Goal: Task Accomplishment & Management: Manage account settings

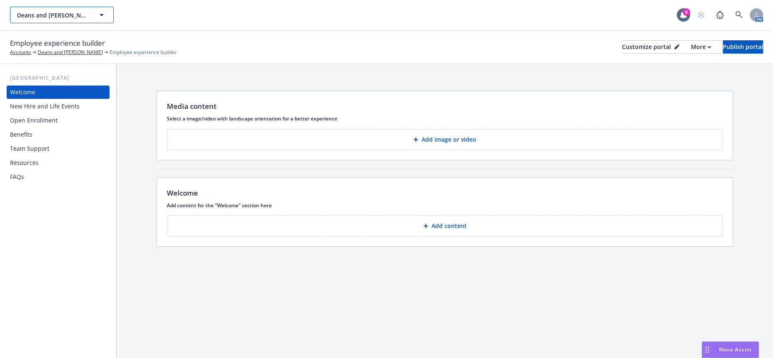
click at [75, 13] on span "Deans and [PERSON_NAME]" at bounding box center [53, 15] width 72 height 9
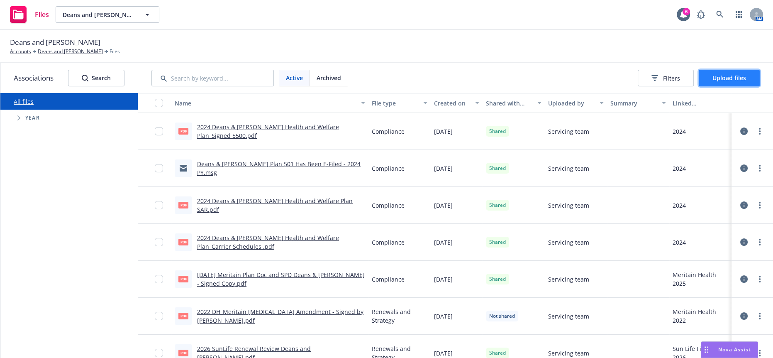
click at [718, 74] on span "Upload files" at bounding box center [729, 78] width 34 height 8
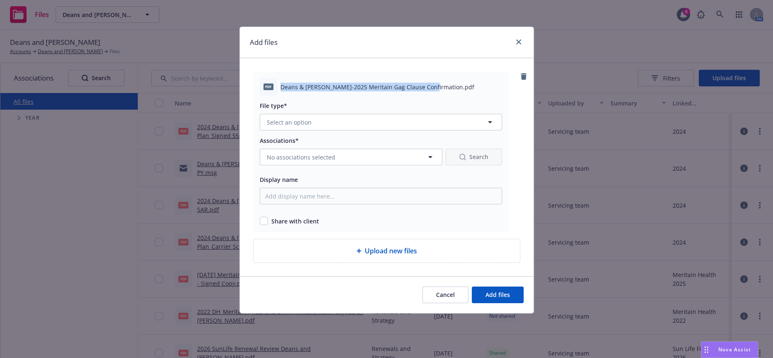
drag, startPoint x: 426, startPoint y: 83, endPoint x: 280, endPoint y: 86, distance: 146.5
click at [280, 86] on span "Deans & Homer-2025 Meritain Gag Clause Confirmation.pdf" at bounding box center [377, 87] width 194 height 9
copy span "Deans & Homer-2025 Meritain Gag Clause Confirmation"
click at [285, 118] on span "Select an option" at bounding box center [289, 122] width 45 height 9
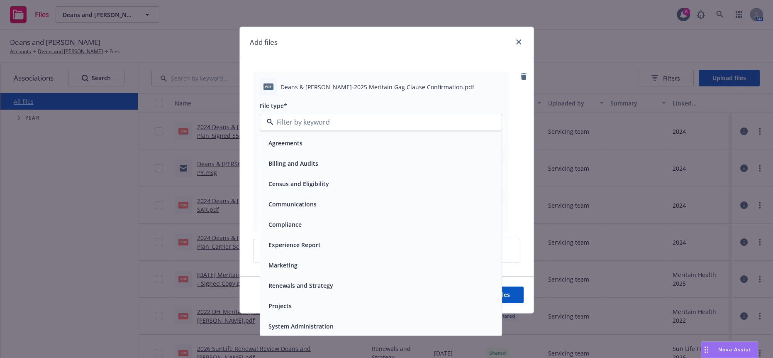
click at [300, 218] on div "Compliance" at bounding box center [380, 224] width 231 height 12
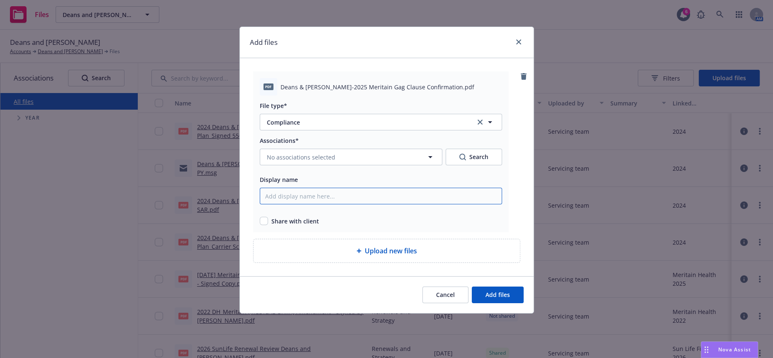
click at [295, 187] on input "Display name" at bounding box center [381, 195] width 242 height 17
paste input "Deans & Homer-2025 Meritain Gag Clause Confirmation"
type input "Deans & Homer-2025 Meritain Gag Clause Confirmation"
click at [308, 153] on span "No associations selected" at bounding box center [301, 157] width 68 height 9
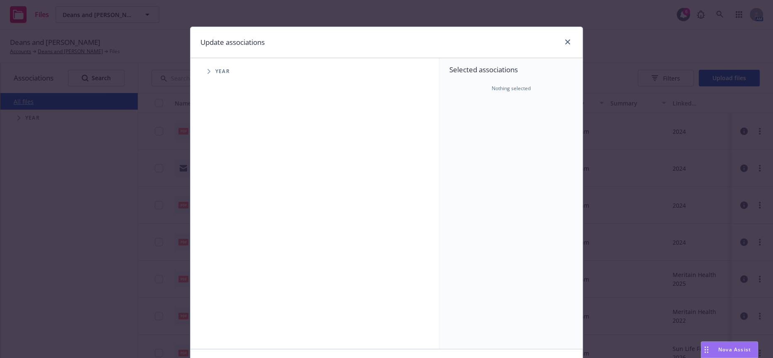
click at [207, 71] on icon "Tree Example" at bounding box center [208, 71] width 3 height 5
click at [226, 181] on input "Tree Example" at bounding box center [230, 185] width 8 height 8
checkbox input "true"
click at [218, 183] on icon "Tree Example" at bounding box center [219, 185] width 3 height 5
click at [224, 200] on span "Tree Example" at bounding box center [229, 202] width 13 height 13
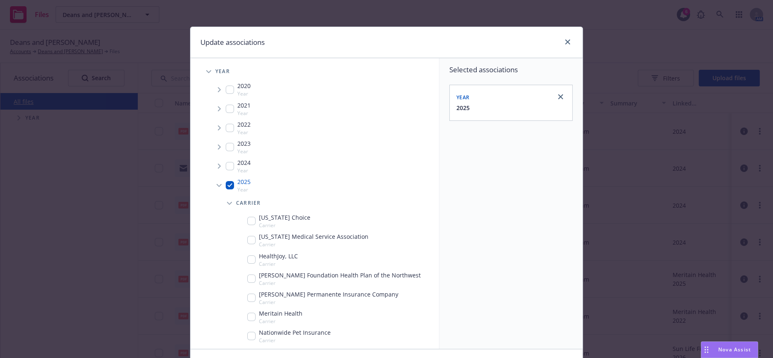
click at [247, 312] on input "Tree Example" at bounding box center [251, 316] width 8 height 8
checkbox input "true"
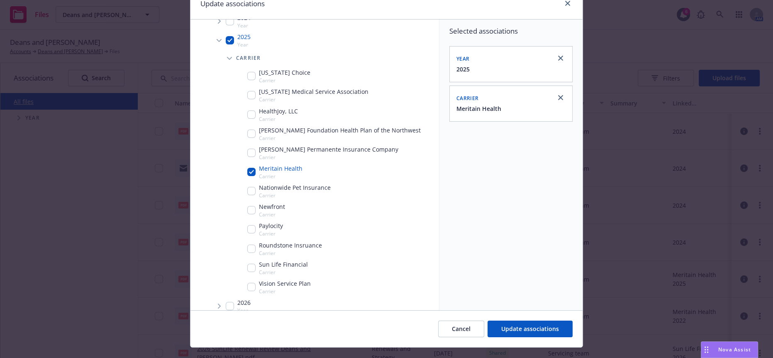
scroll to position [50, 0]
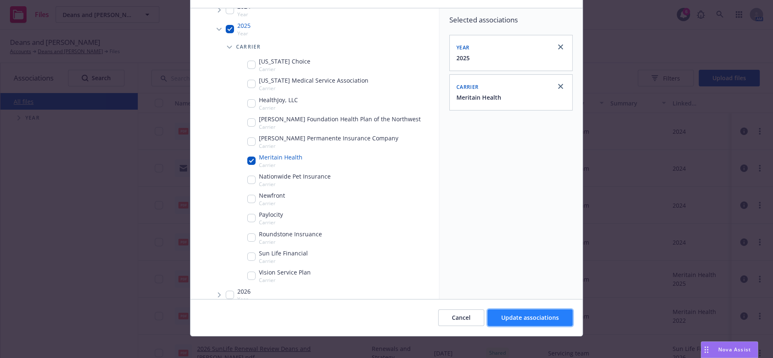
click at [498, 310] on button "Update associations" at bounding box center [529, 317] width 85 height 17
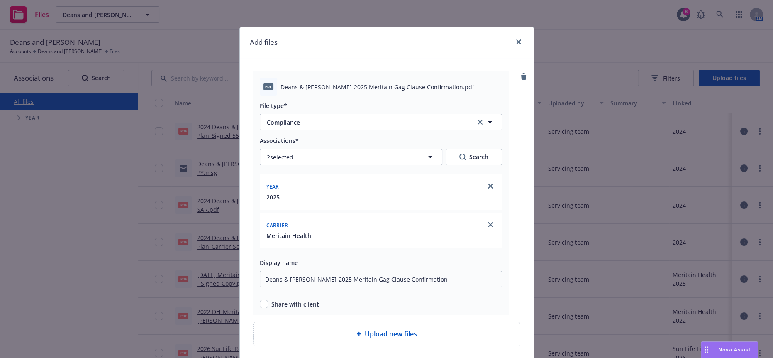
click at [49, 212] on div "Add files pdf Deans & Homer-2025 Meritain Gag Clause Confirmation.pdf File type…" at bounding box center [386, 179] width 773 height 358
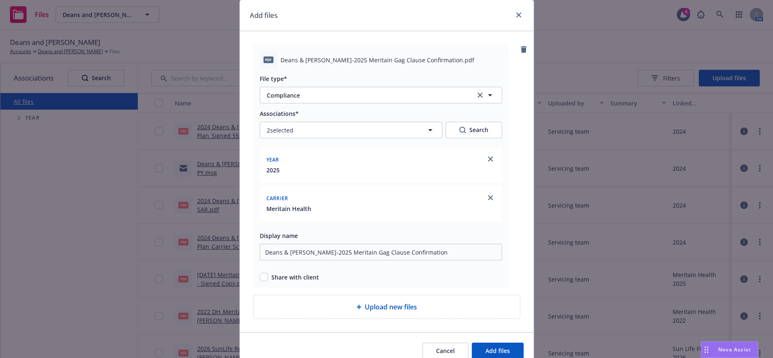
scroll to position [42, 0]
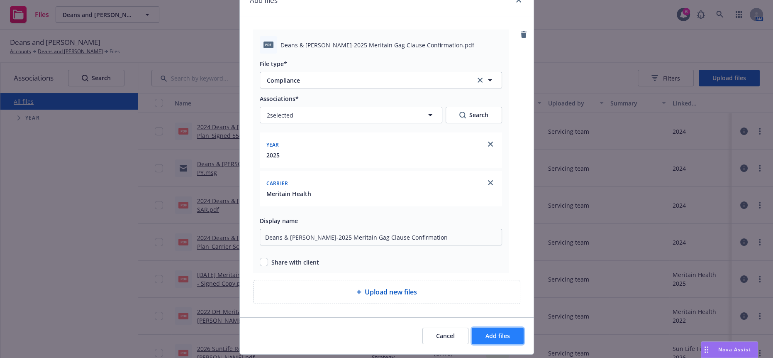
click at [496, 327] on button "Add files" at bounding box center [498, 335] width 52 height 17
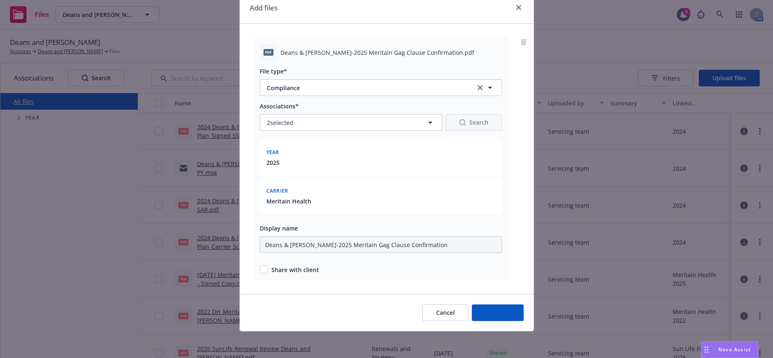
scroll to position [12, 0]
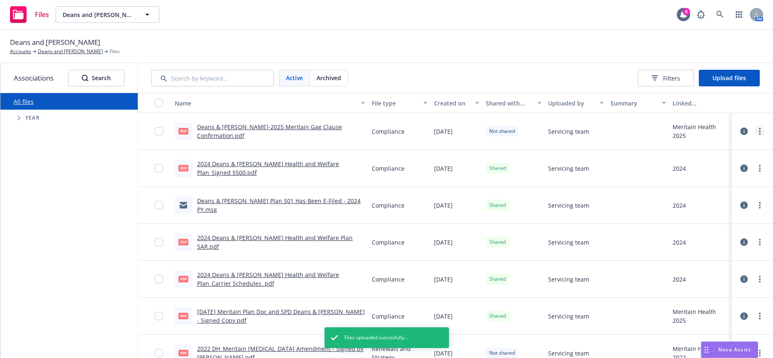
click at [755, 126] on link "more" at bounding box center [760, 131] width 10 height 10
click at [723, 141] on link "Share with client" at bounding box center [716, 141] width 83 height 17
